Goal: Task Accomplishment & Management: Manage account settings

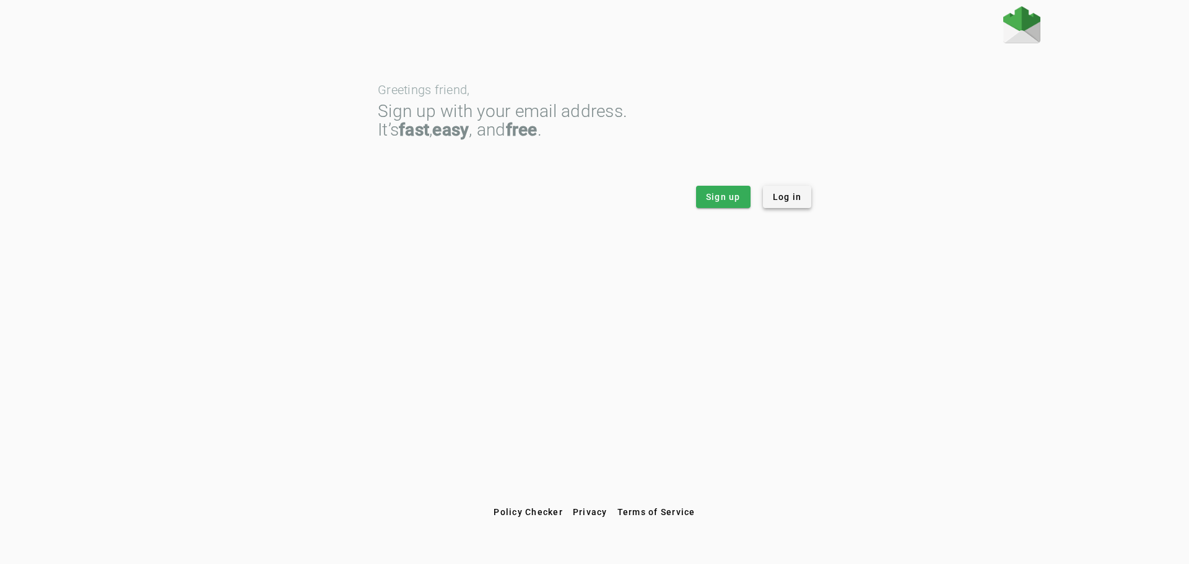
click at [780, 199] on span "Log in" at bounding box center [787, 197] width 29 height 12
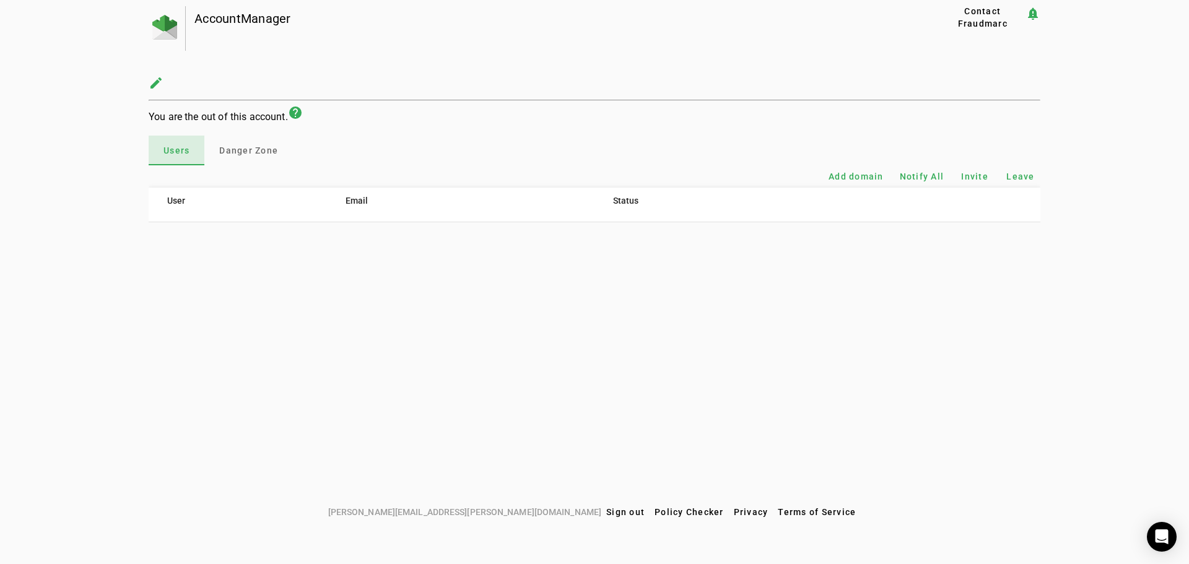
click at [188, 154] on span "Users" at bounding box center [177, 150] width 26 height 9
click at [170, 33] on img at bounding box center [164, 27] width 25 height 25
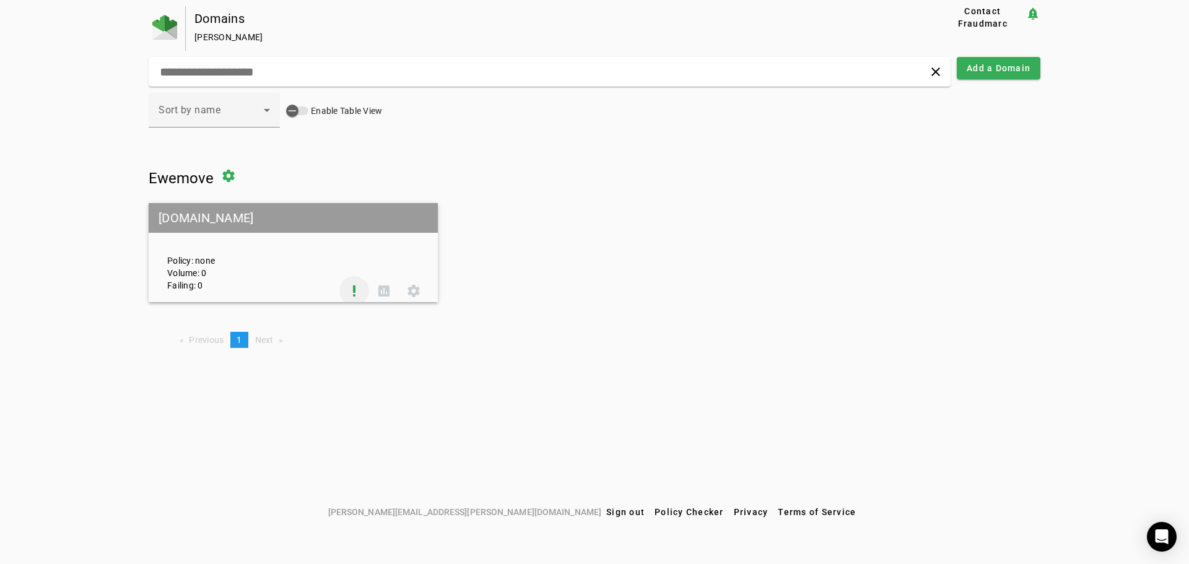
click at [352, 289] on span at bounding box center [354, 291] width 30 height 30
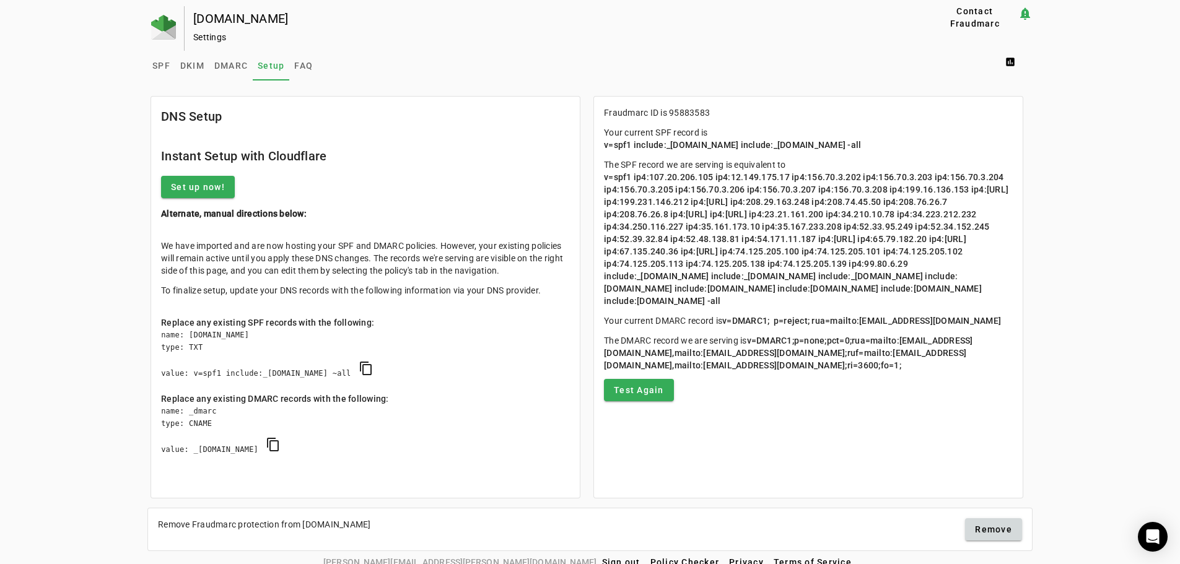
drag, startPoint x: 672, startPoint y: 142, endPoint x: 763, endPoint y: 146, distance: 91.1
click at [763, 146] on span "v=spf1 include:_[DOMAIN_NAME] include:_[DOMAIN_NAME] -all" at bounding box center [732, 145] width 257 height 10
copy span "[DOMAIN_NAME]"
click at [230, 69] on span "DMARC" at bounding box center [230, 65] width 33 height 9
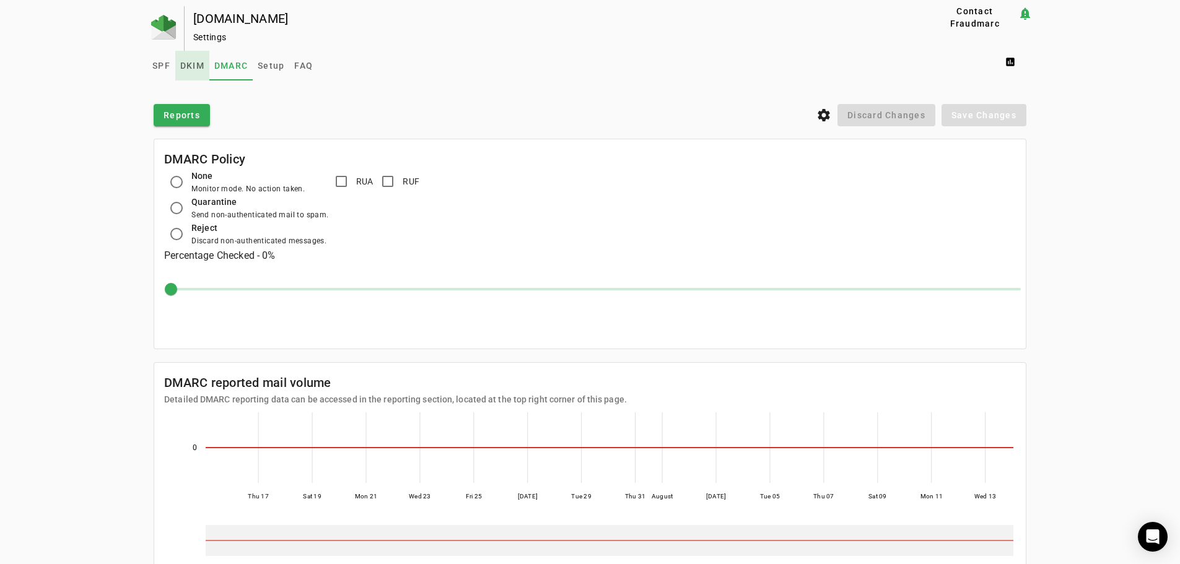
click at [192, 67] on span "DKIM" at bounding box center [192, 65] width 24 height 9
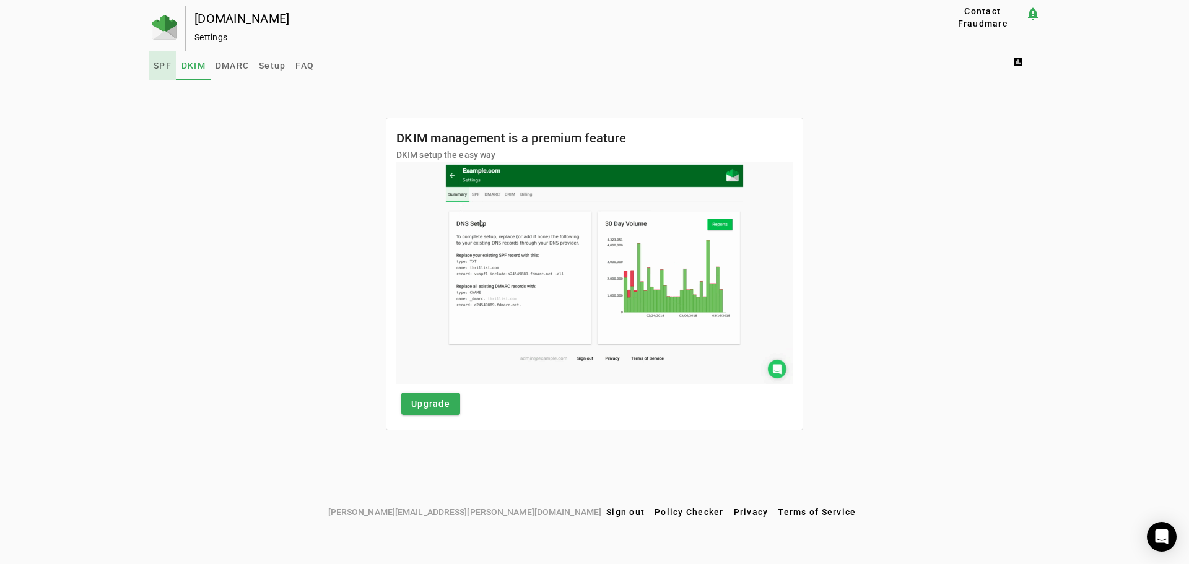
click at [167, 65] on span "SPF" at bounding box center [163, 65] width 18 height 9
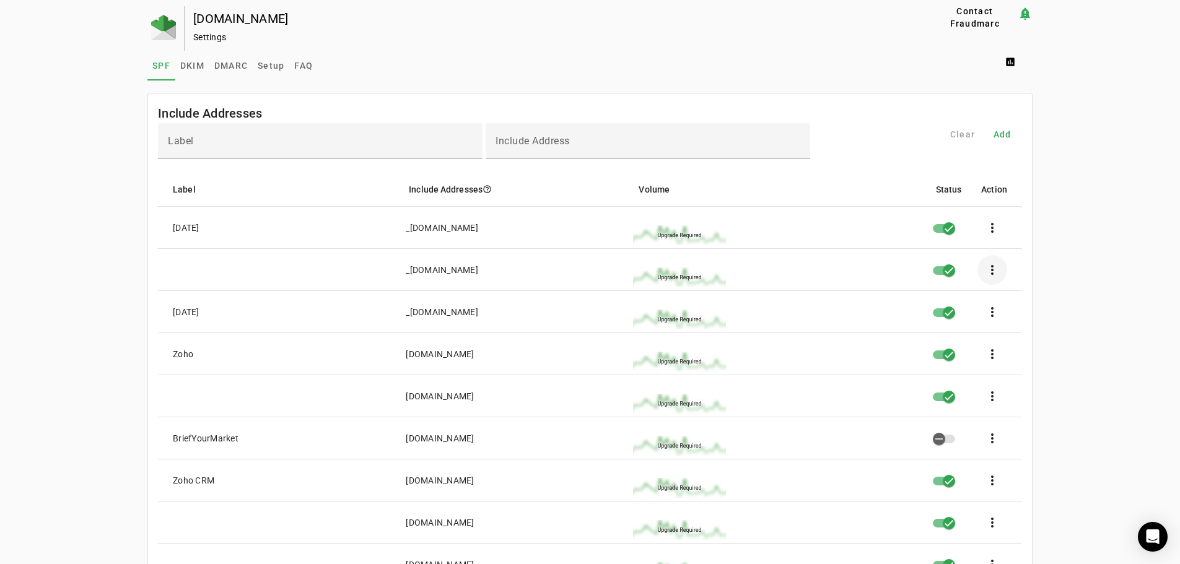
click at [995, 277] on span at bounding box center [992, 270] width 30 height 30
click at [1031, 302] on span "Edit" at bounding box center [1034, 304] width 37 height 15
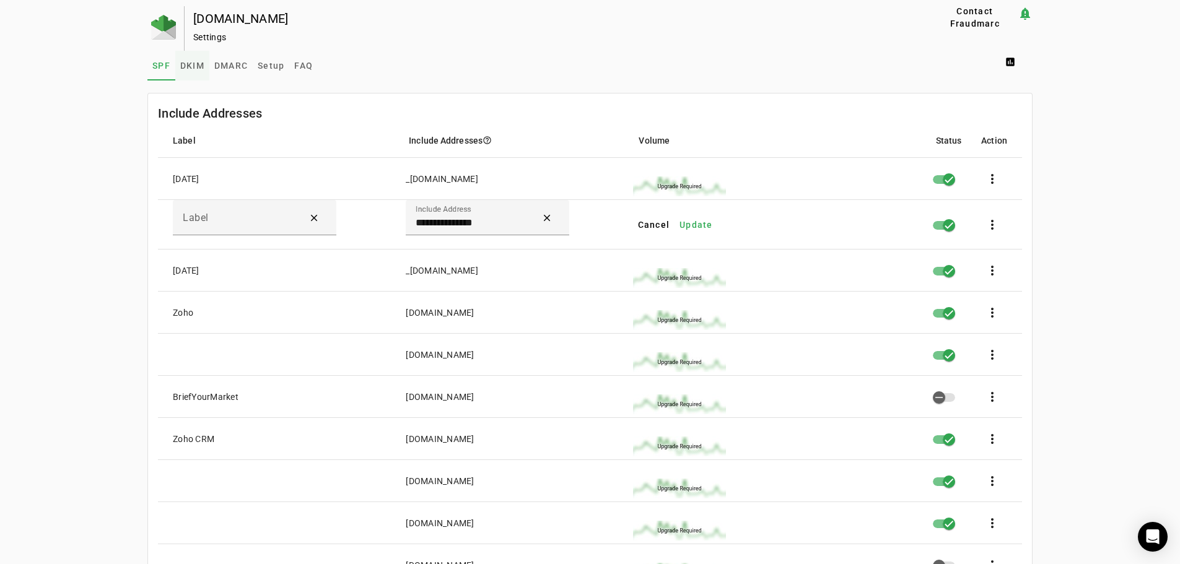
click at [193, 67] on span "DKIM" at bounding box center [192, 65] width 24 height 9
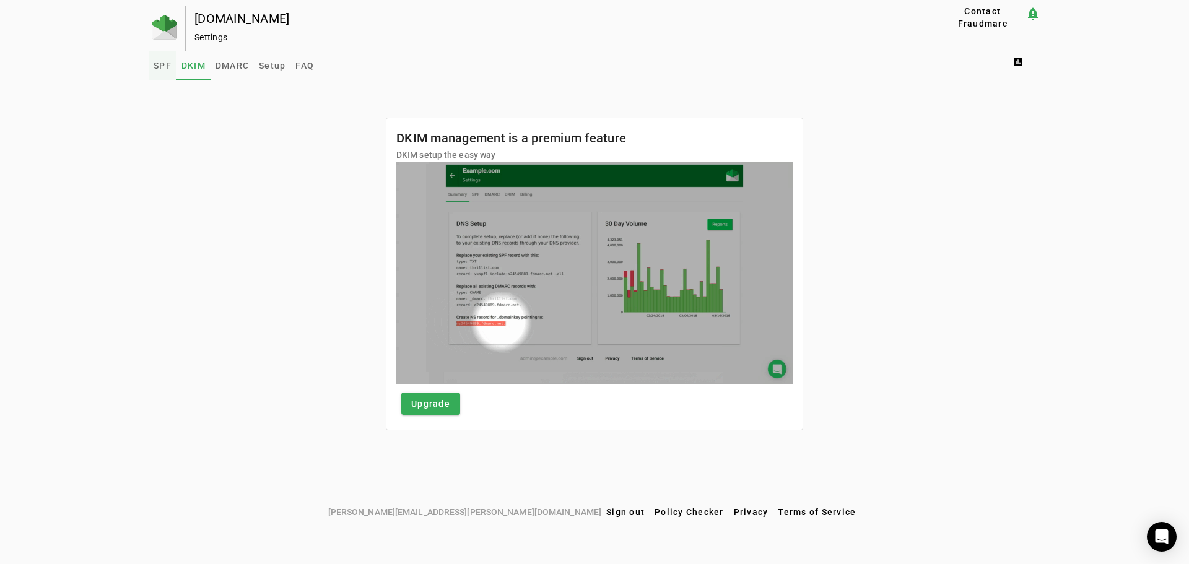
click at [168, 67] on span "SPF" at bounding box center [163, 65] width 18 height 9
